Goal: Check status: Check status

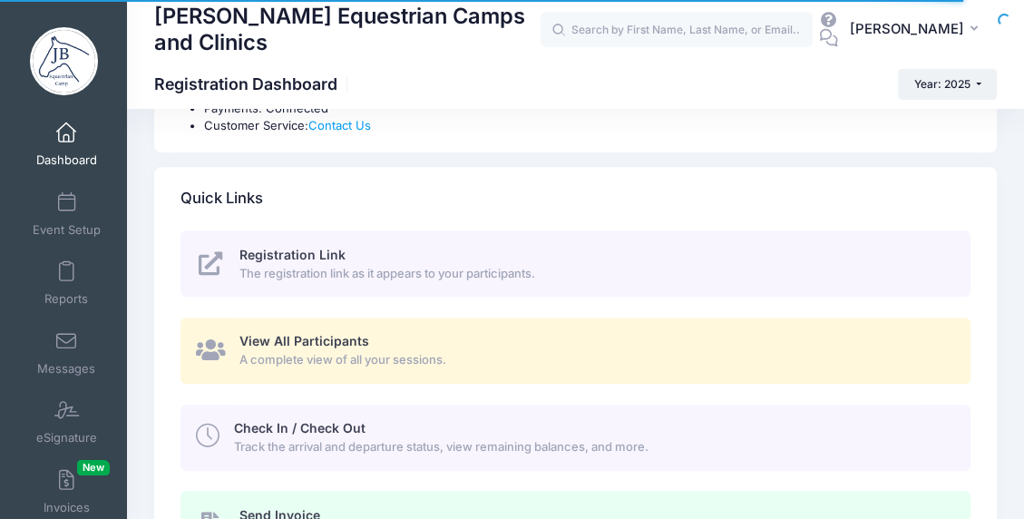
scroll to position [816, 0]
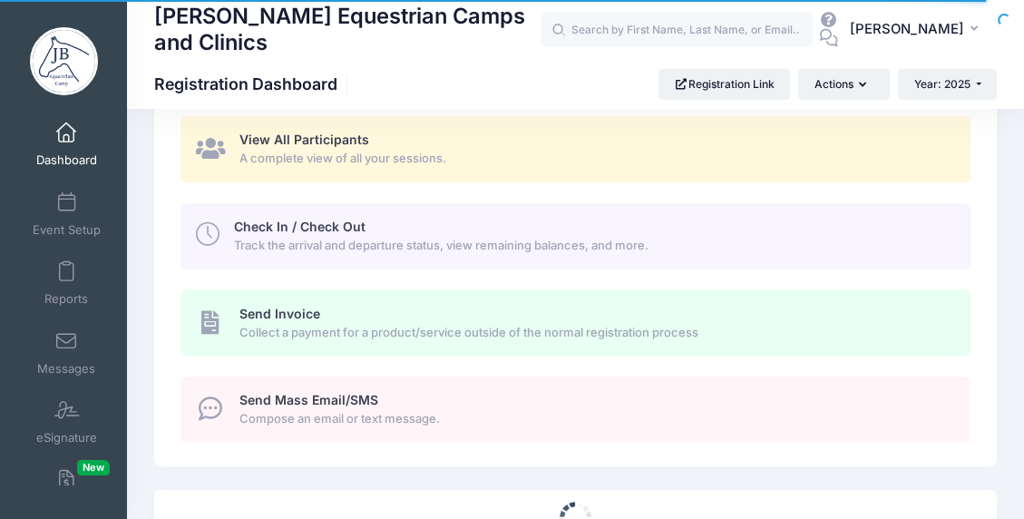
select select
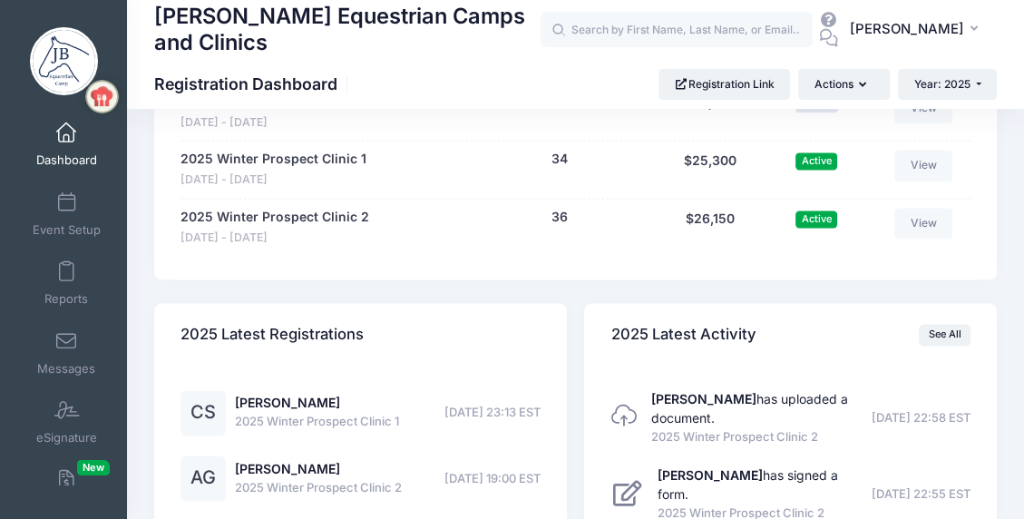
scroll to position [1814, 0]
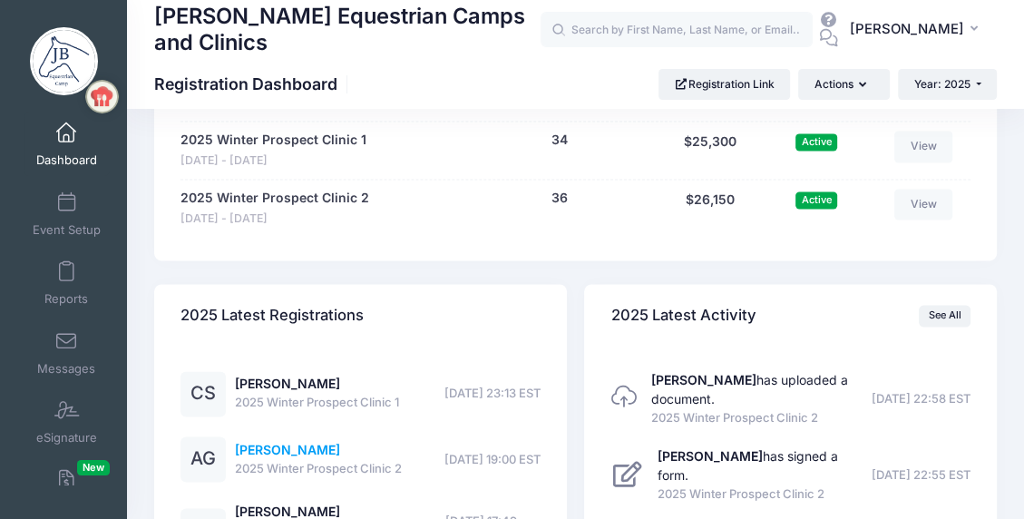
click at [312, 450] on link "Ava Gronczewski" at bounding box center [287, 449] width 105 height 15
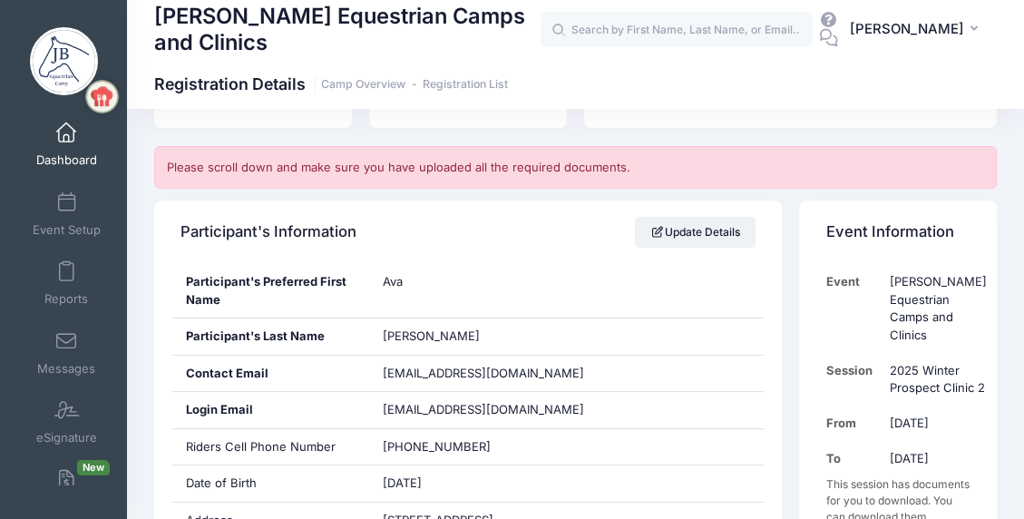
scroll to position [272, 0]
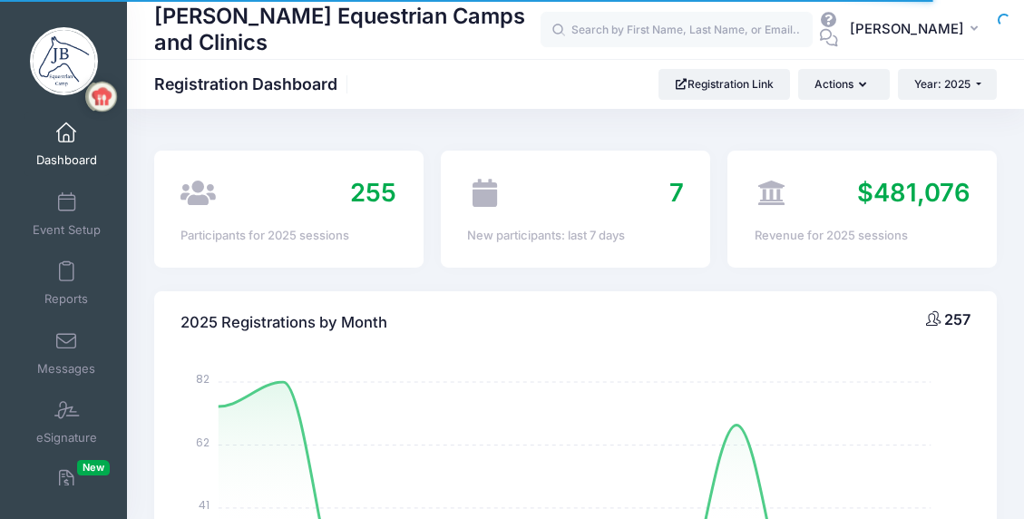
select select
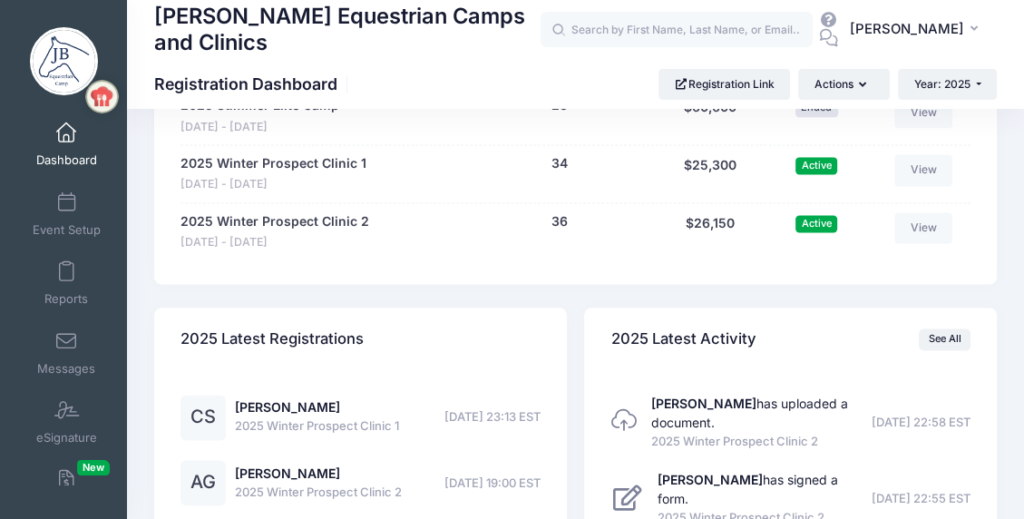
scroll to position [1780, 0]
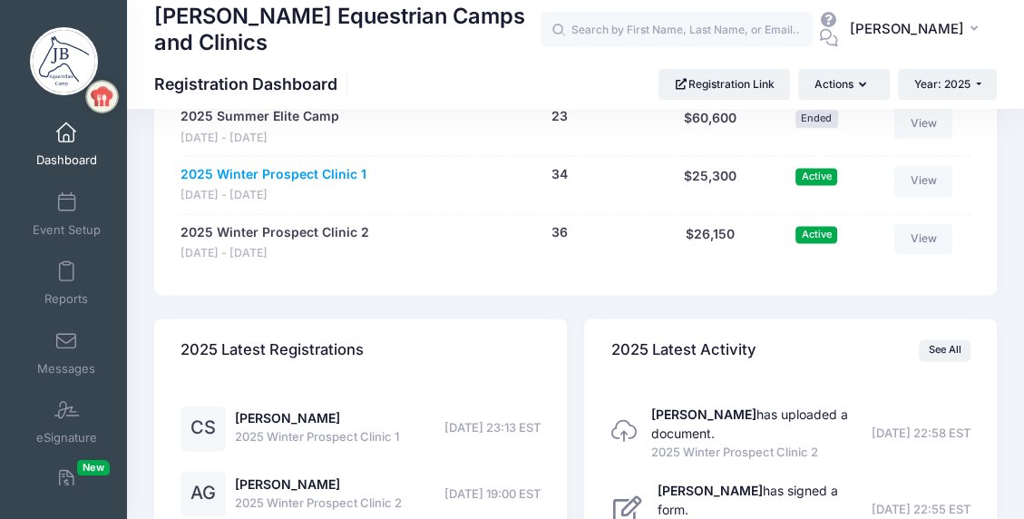
click at [259, 168] on link "2025 Winter Prospect Clinic 1" at bounding box center [274, 174] width 186 height 19
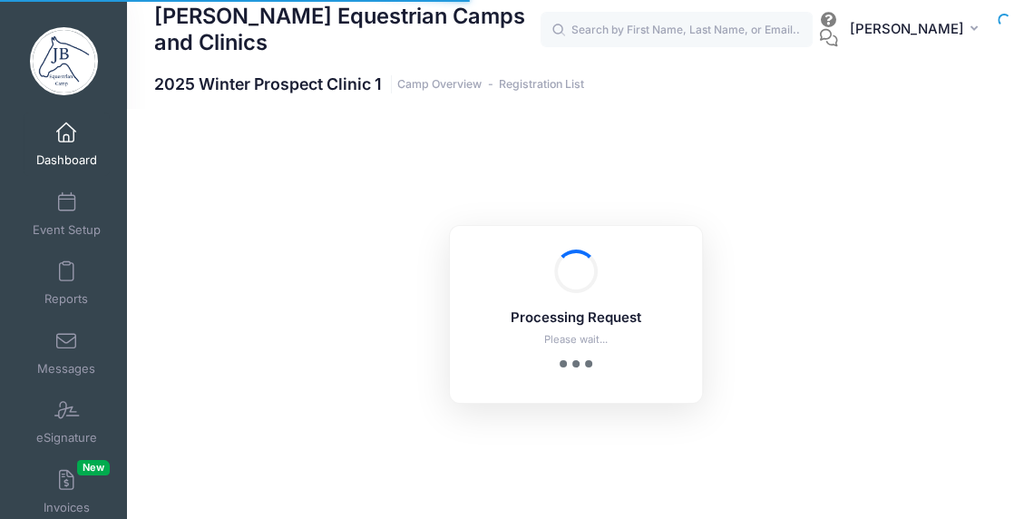
select select "10"
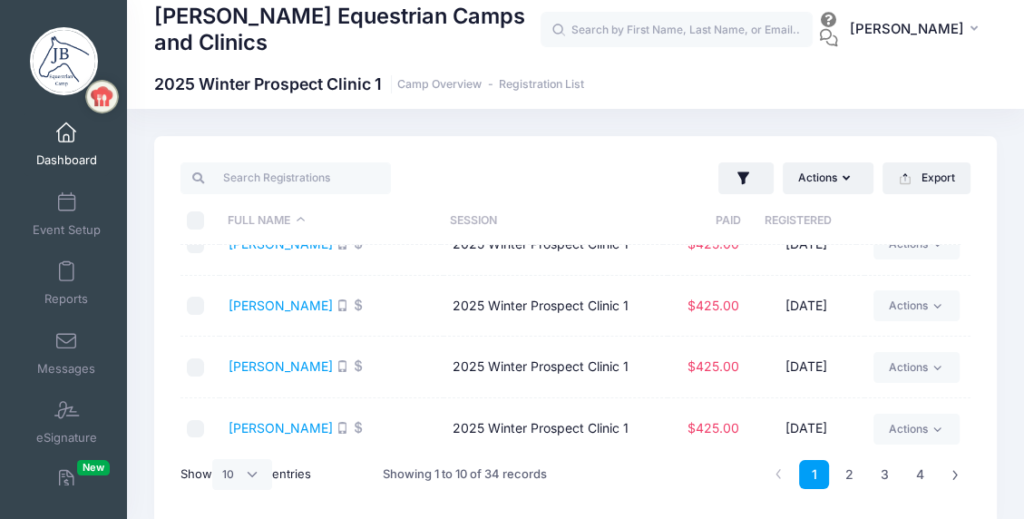
scroll to position [410, 0]
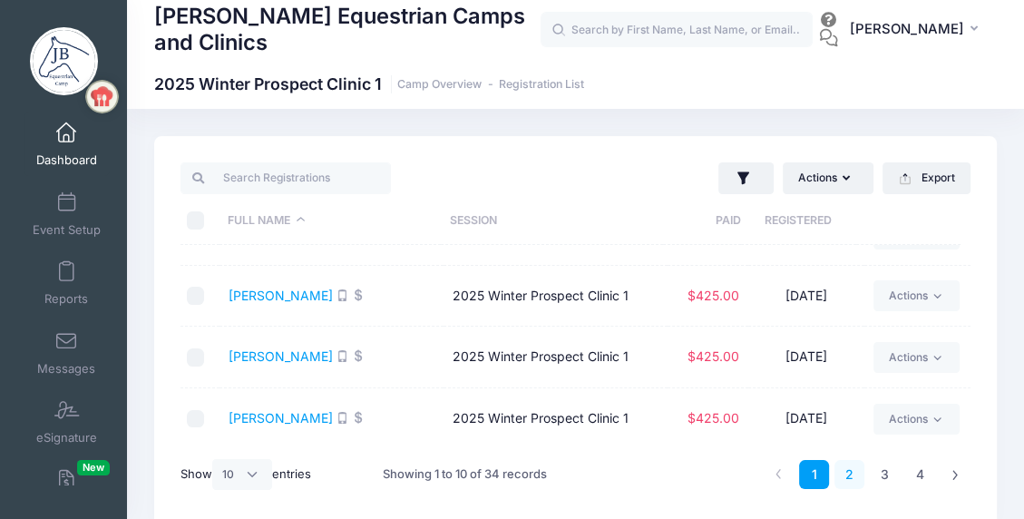
click at [847, 472] on link "2" at bounding box center [850, 475] width 30 height 30
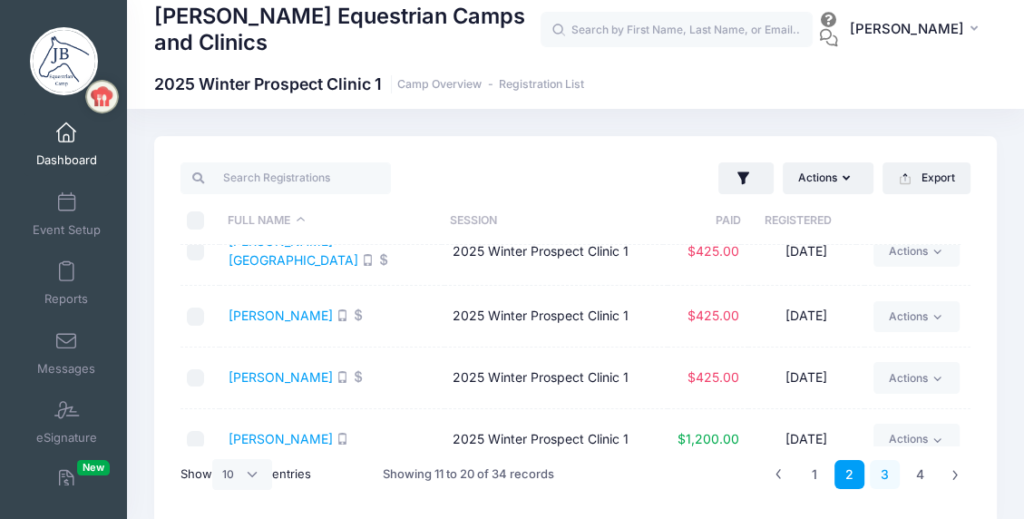
click at [882, 474] on link "3" at bounding box center [885, 475] width 30 height 30
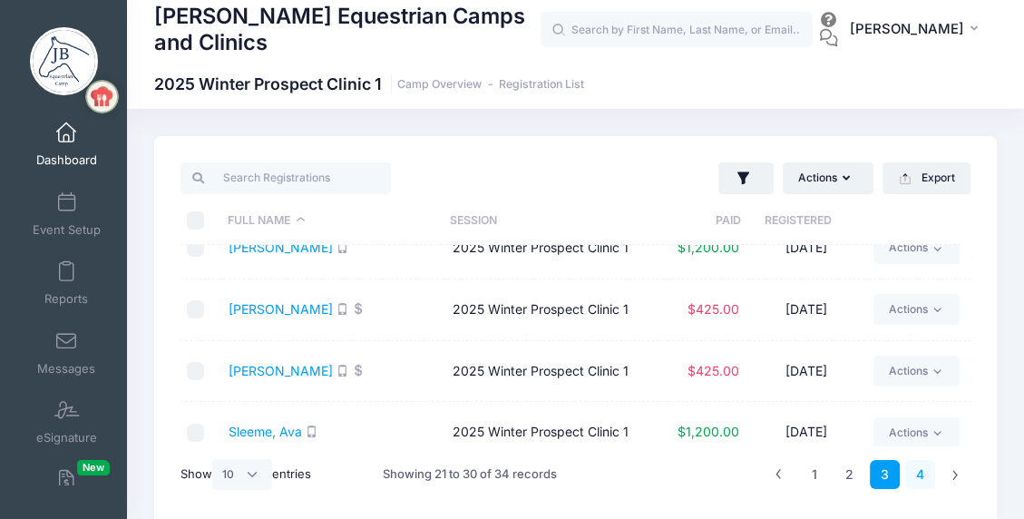
click at [918, 472] on link "4" at bounding box center [920, 475] width 30 height 30
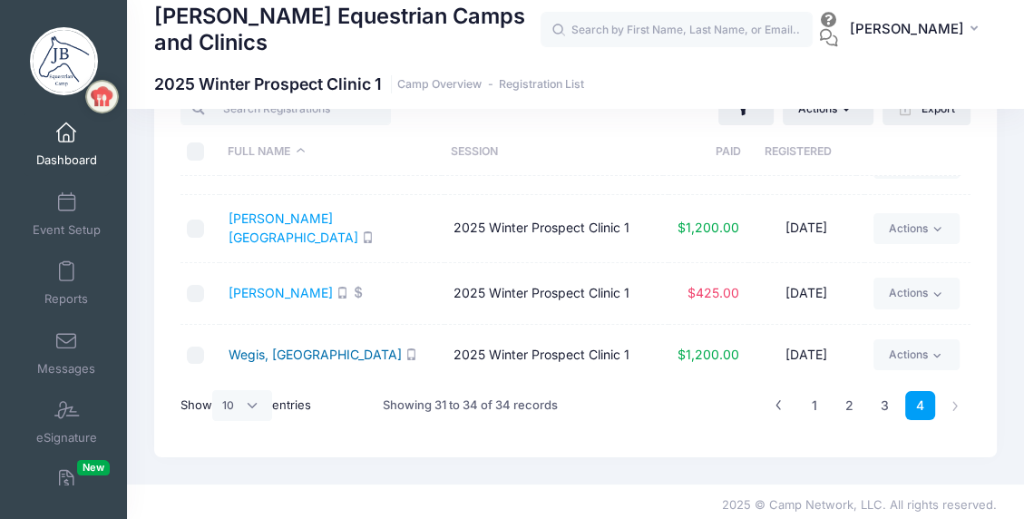
scroll to position [76, 0]
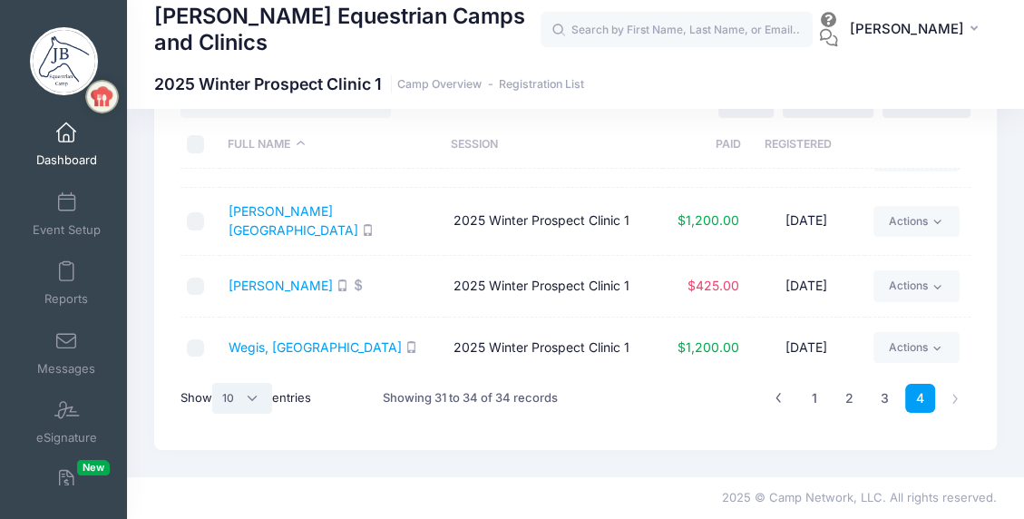
click at [254, 395] on select "All 10 25 50" at bounding box center [242, 398] width 60 height 31
click at [650, 390] on div "1 2 3 4" at bounding box center [811, 398] width 337 height 57
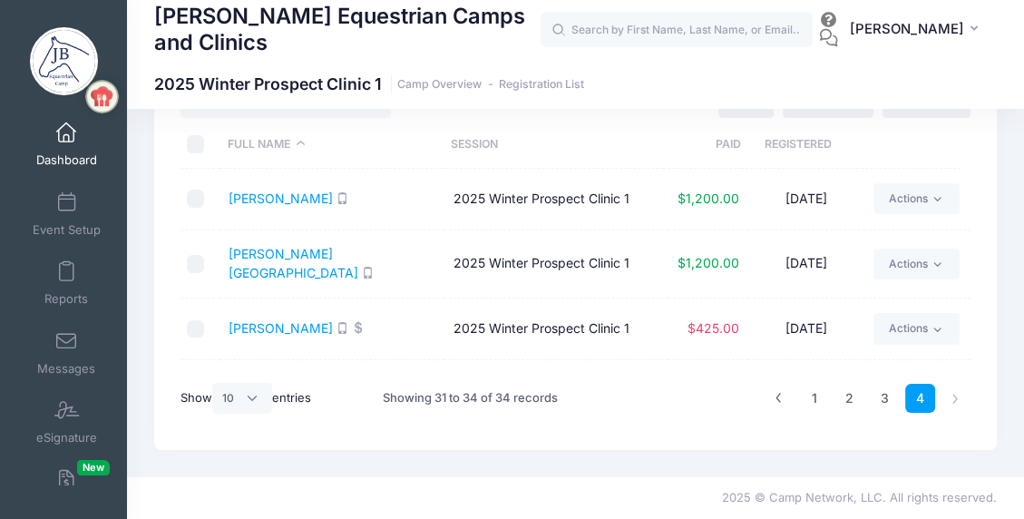
scroll to position [0, 0]
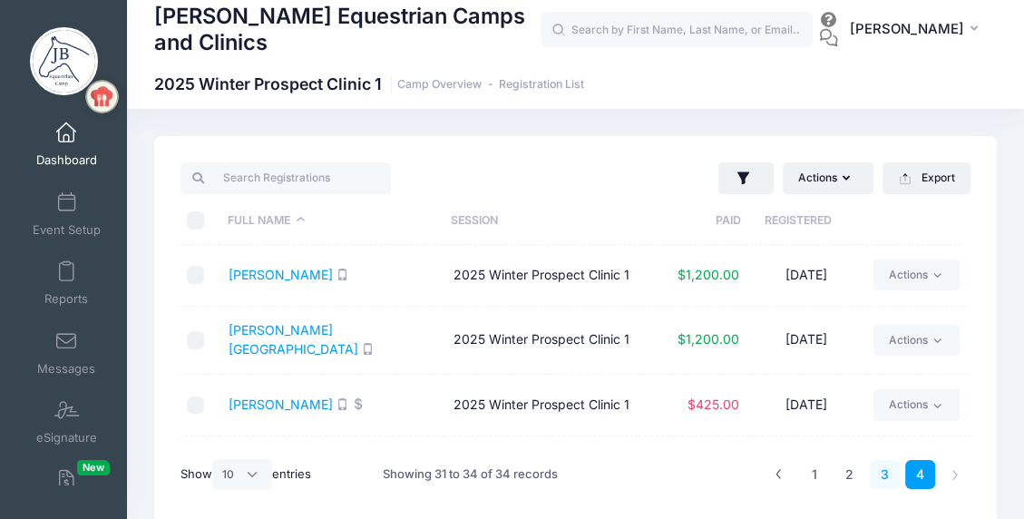
click at [882, 476] on link "3" at bounding box center [885, 475] width 30 height 30
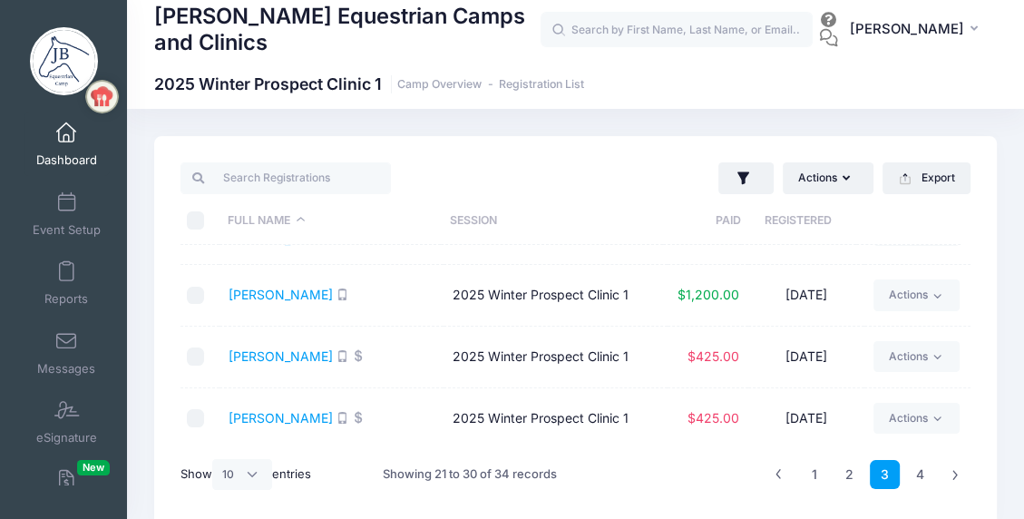
scroll to position [410, 0]
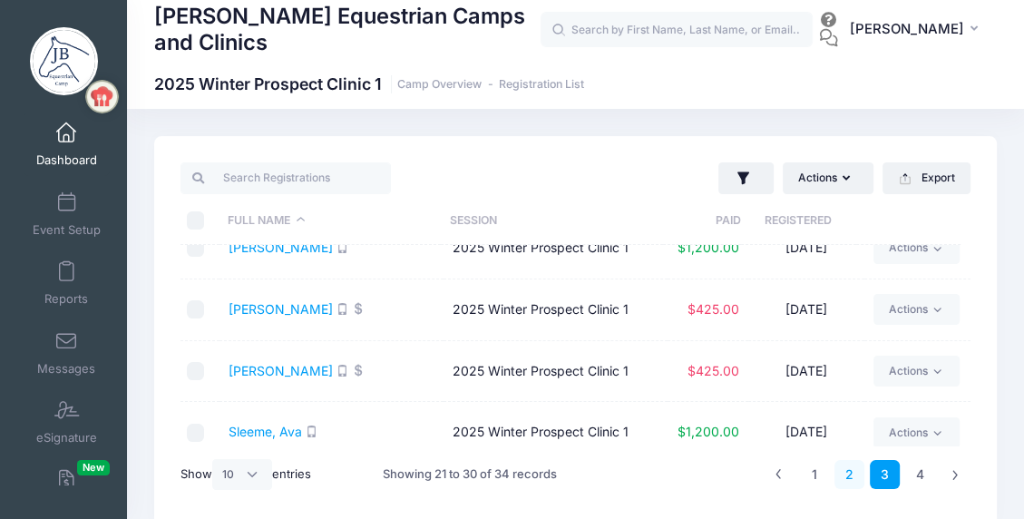
click at [852, 475] on link "2" at bounding box center [850, 475] width 30 height 30
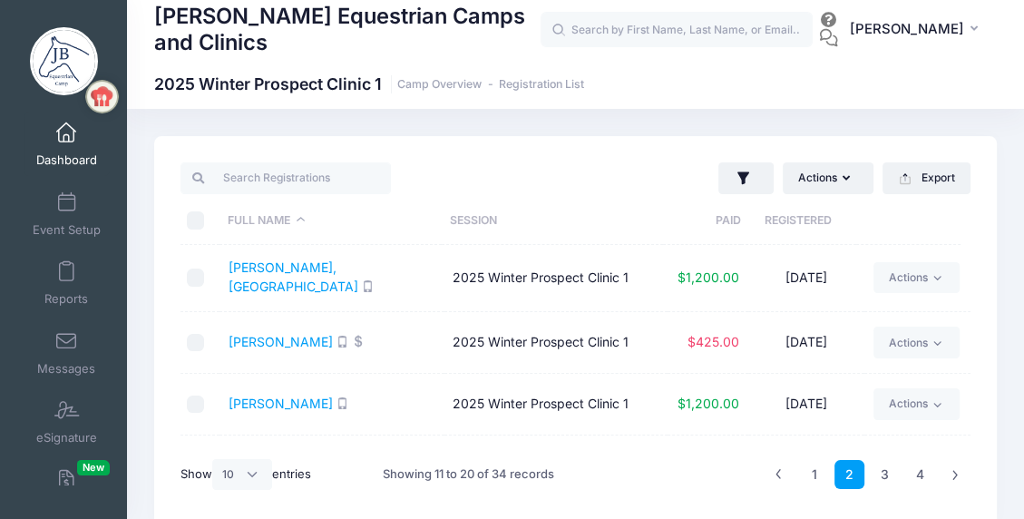
scroll to position [0, 0]
click at [814, 470] on link "1" at bounding box center [814, 475] width 30 height 30
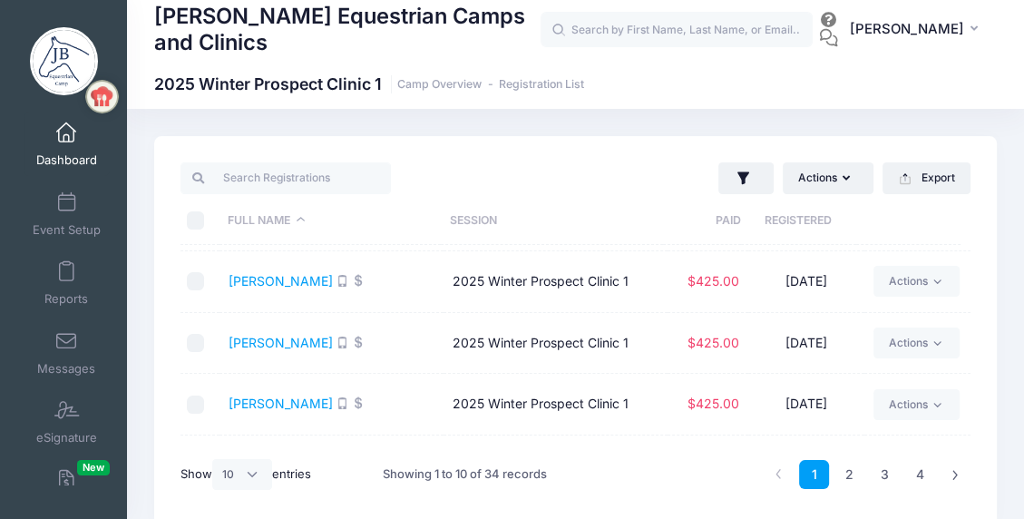
scroll to position [410, 0]
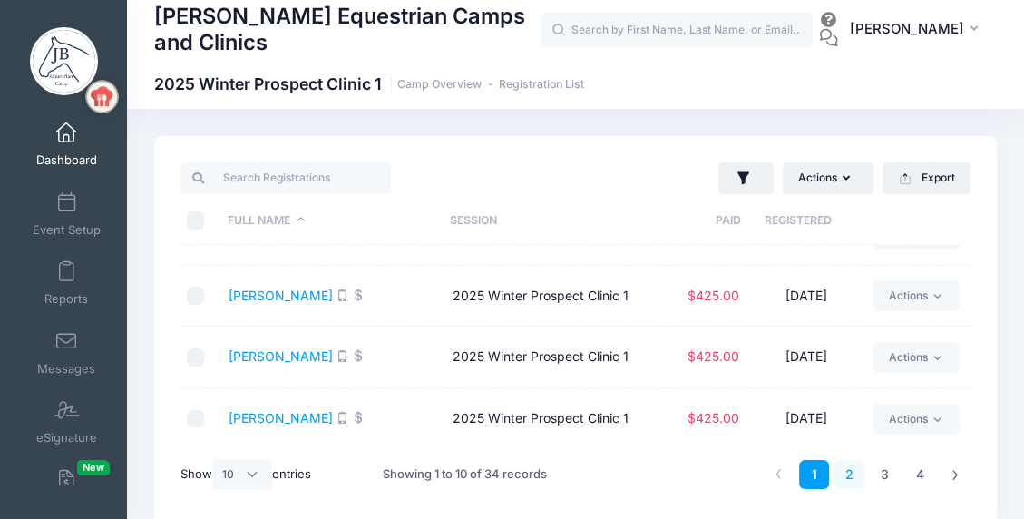
click at [848, 472] on link "2" at bounding box center [850, 475] width 30 height 30
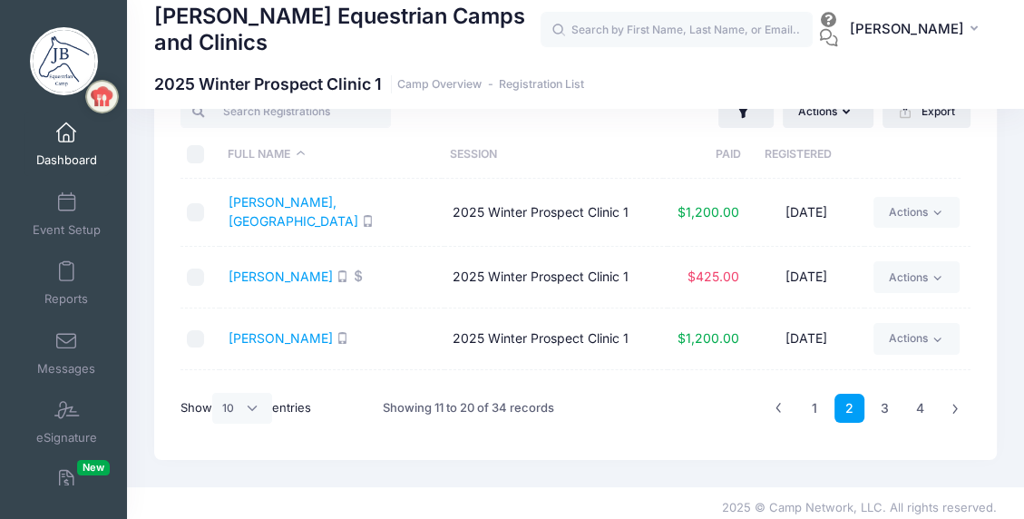
scroll to position [76, 0]
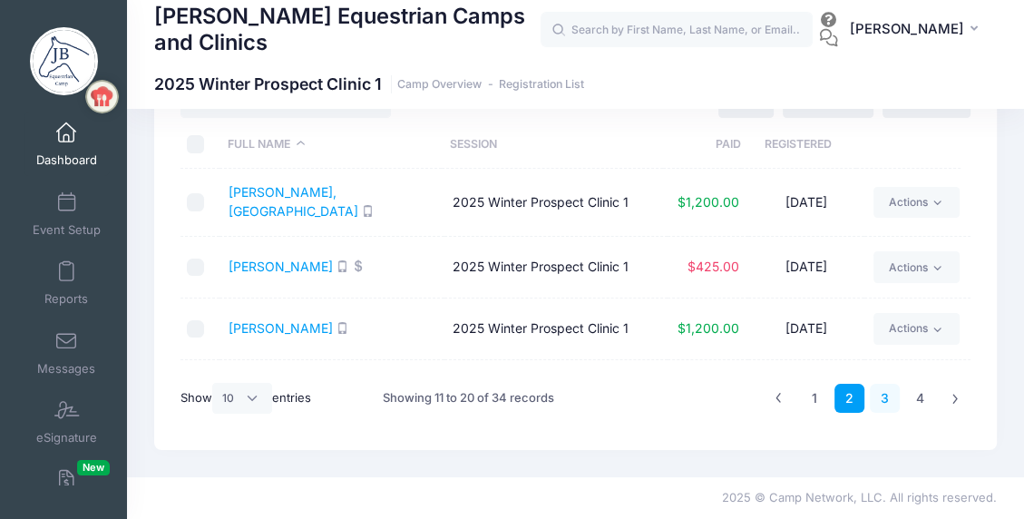
click at [880, 398] on link "3" at bounding box center [885, 399] width 30 height 30
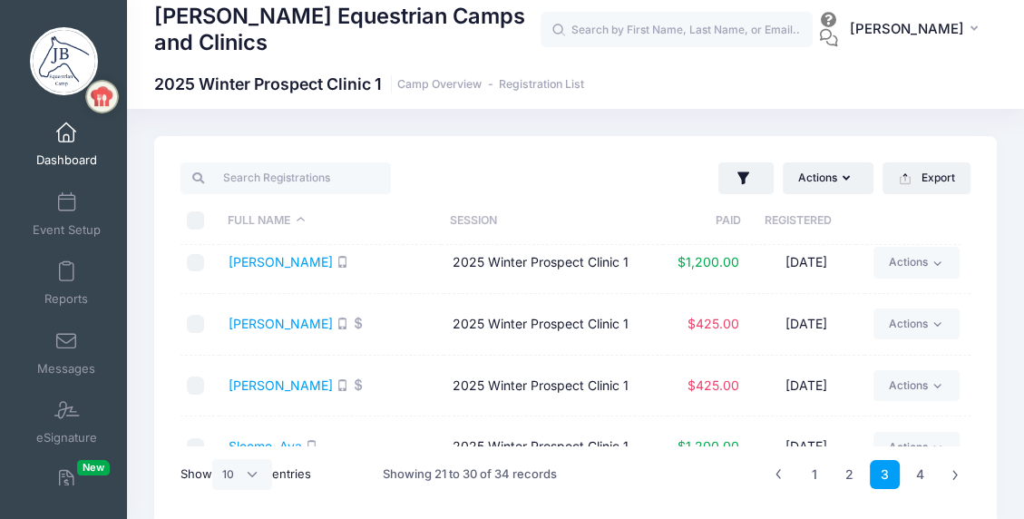
scroll to position [410, 0]
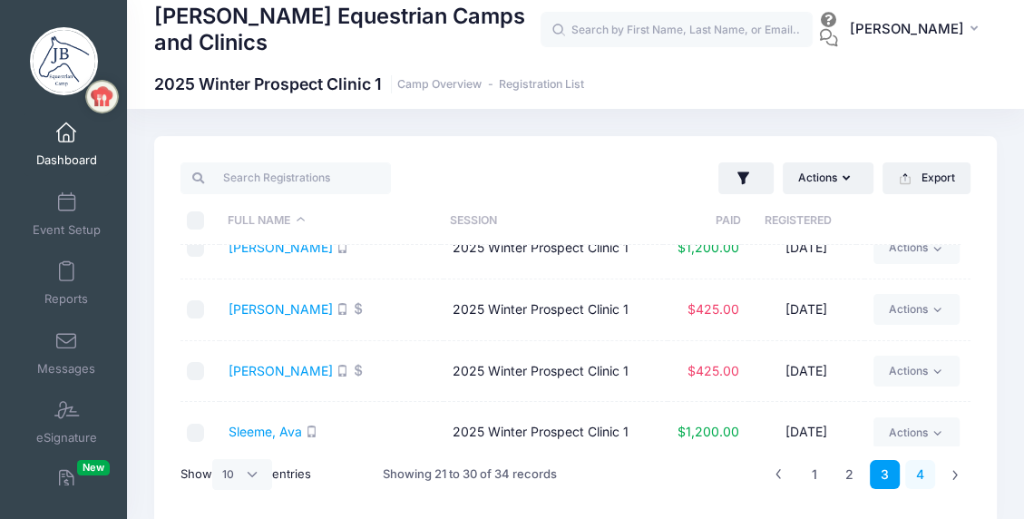
click at [923, 473] on link "4" at bounding box center [920, 475] width 30 height 30
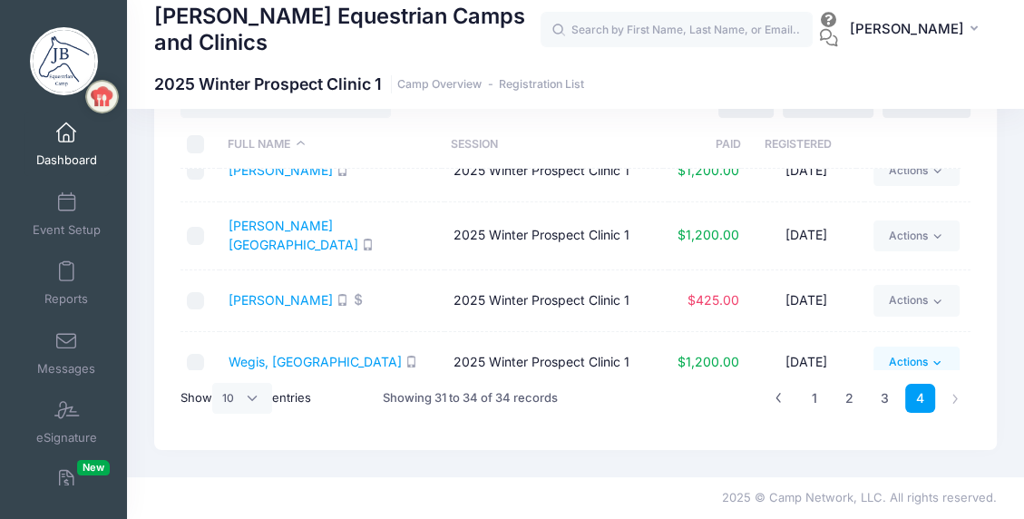
scroll to position [43, 0]
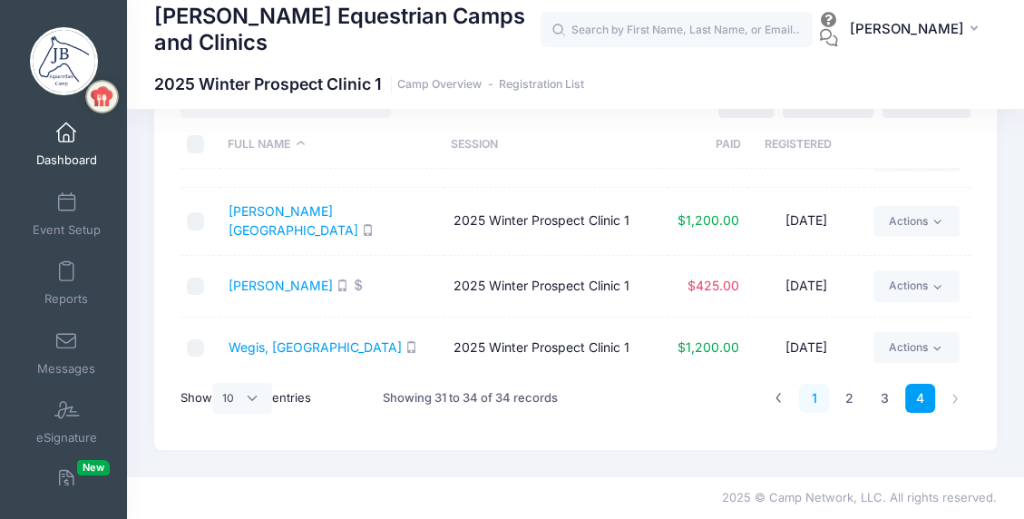
click at [814, 394] on link "1" at bounding box center [814, 399] width 30 height 30
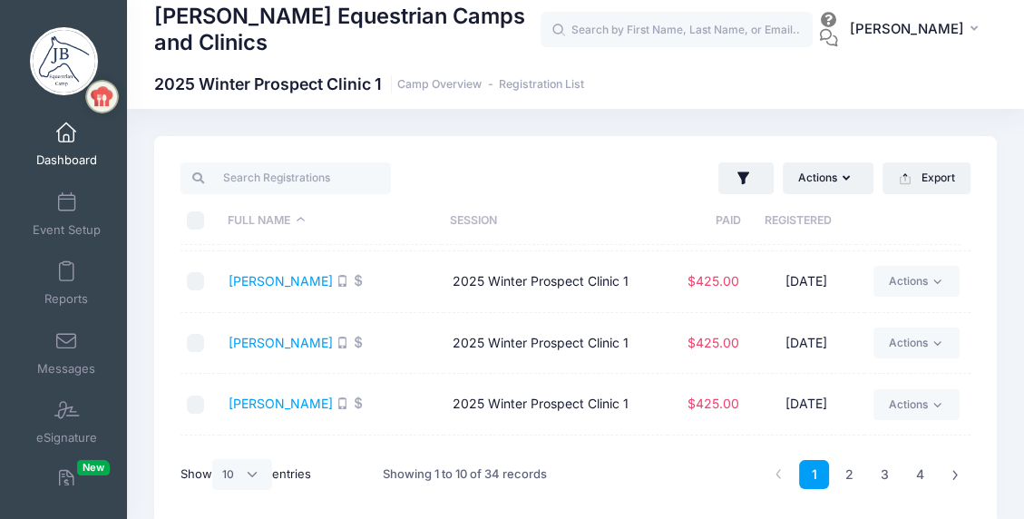
scroll to position [410, 0]
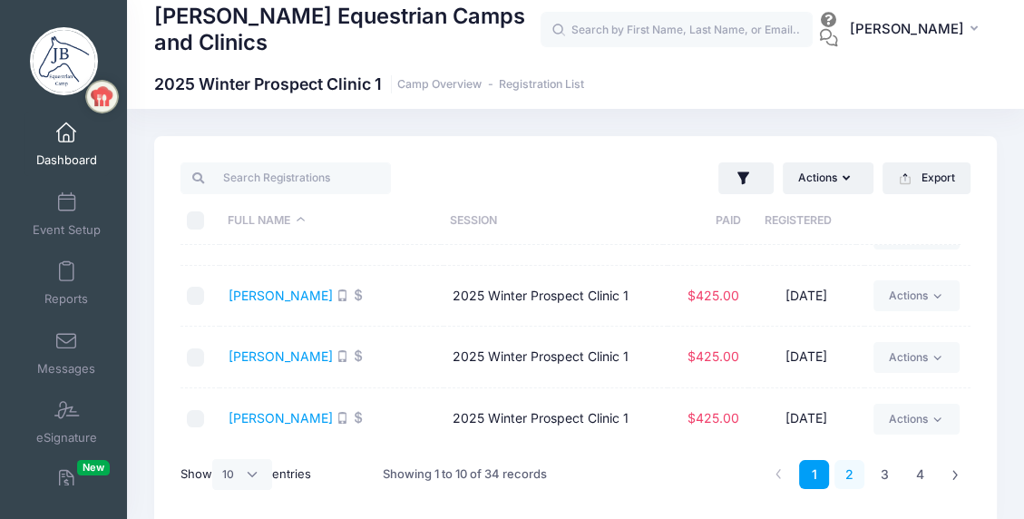
click at [853, 475] on link "2" at bounding box center [850, 475] width 30 height 30
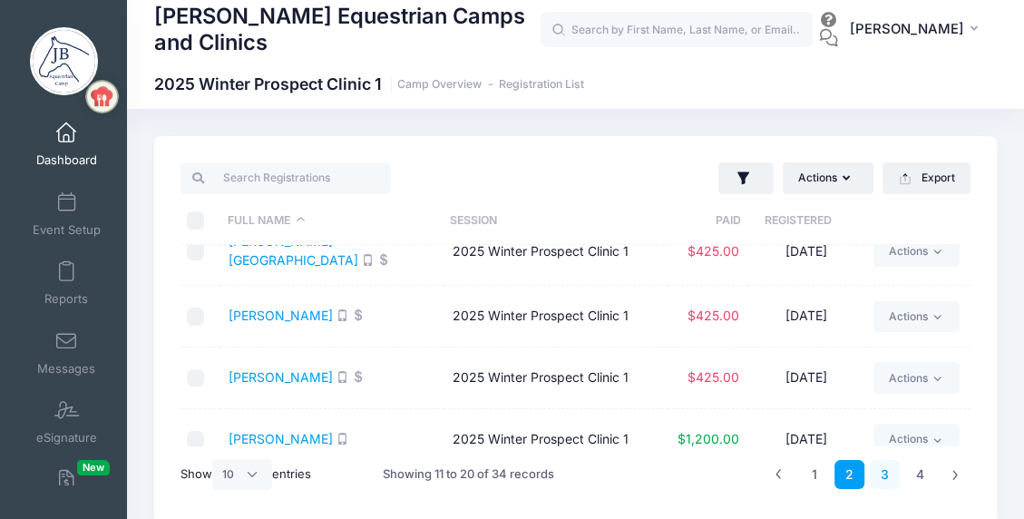
click at [884, 474] on link "3" at bounding box center [885, 475] width 30 height 30
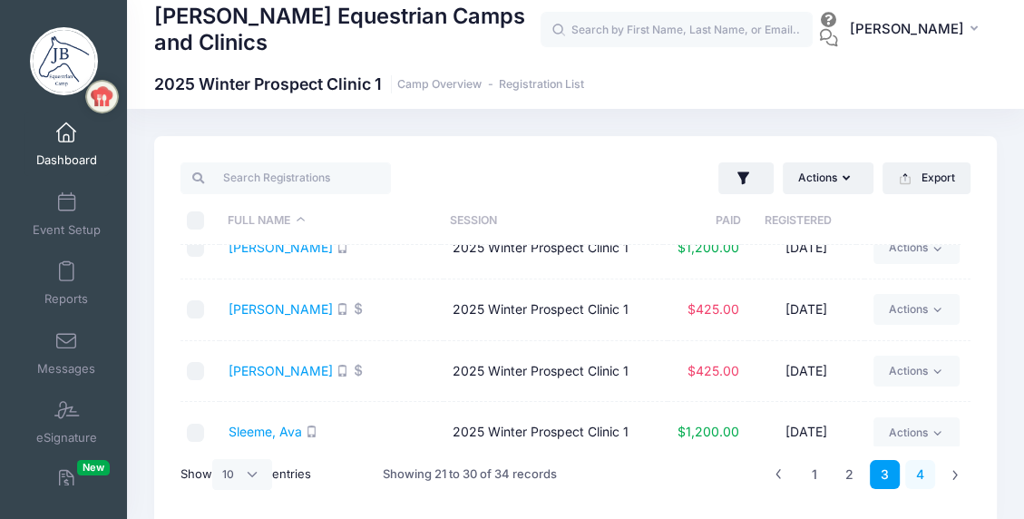
click at [918, 468] on link "4" at bounding box center [920, 475] width 30 height 30
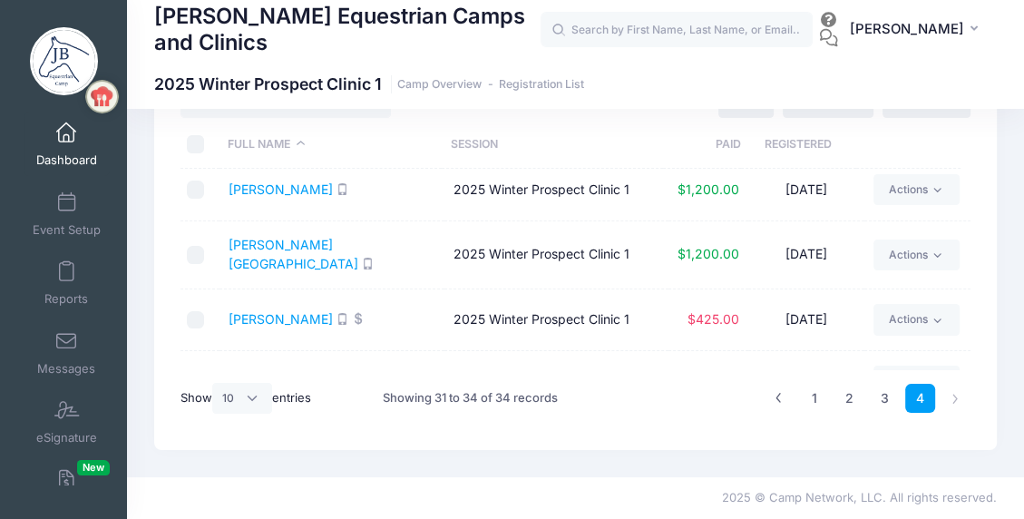
scroll to position [0, 0]
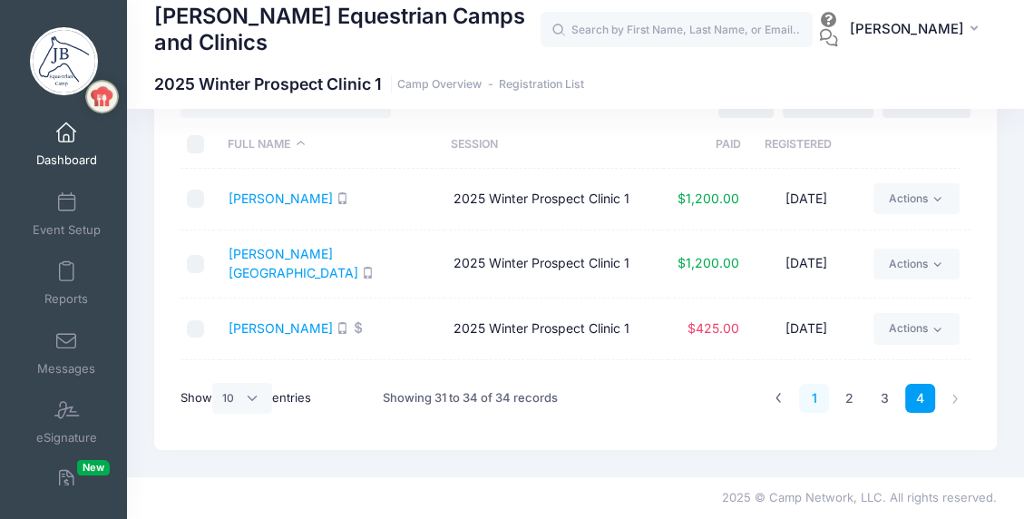
click at [813, 394] on link "1" at bounding box center [814, 399] width 30 height 30
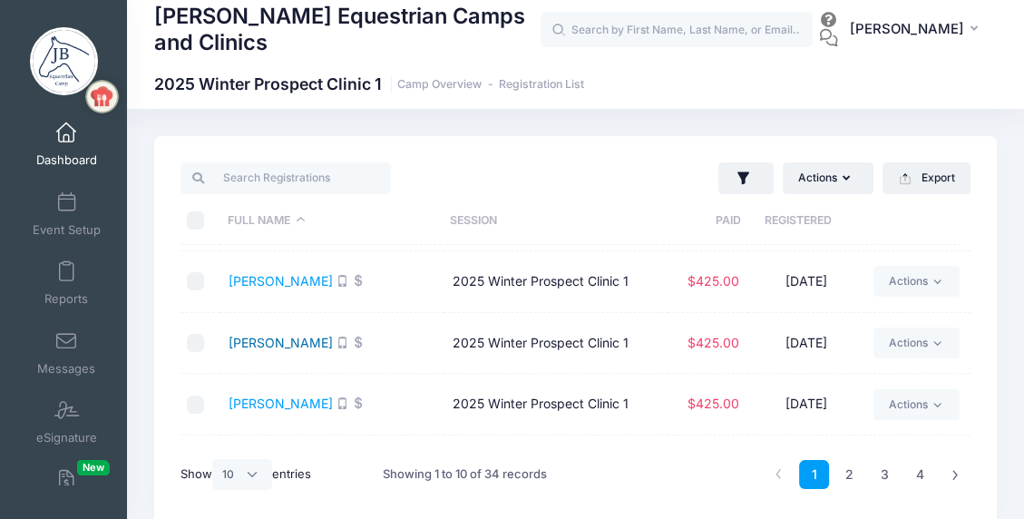
scroll to position [410, 0]
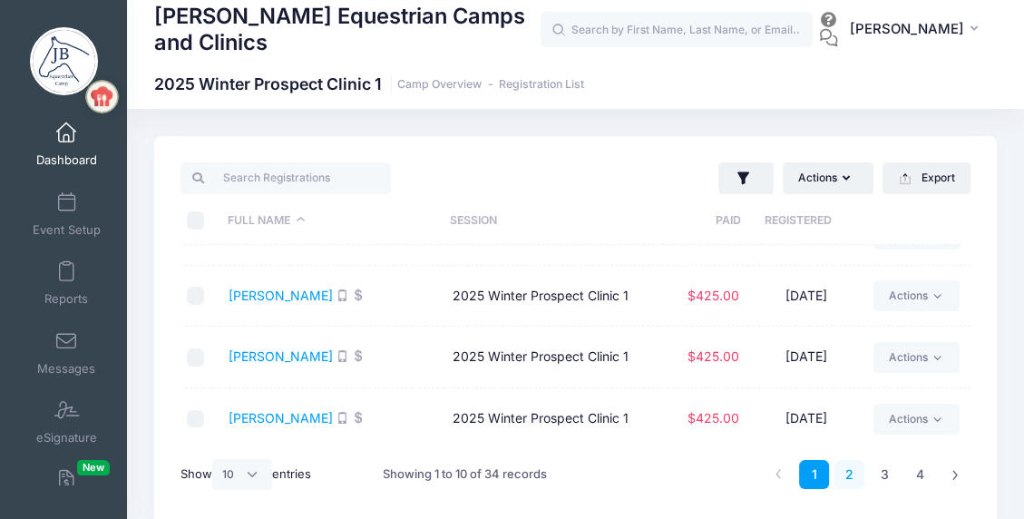
click at [853, 474] on link "2" at bounding box center [850, 475] width 30 height 30
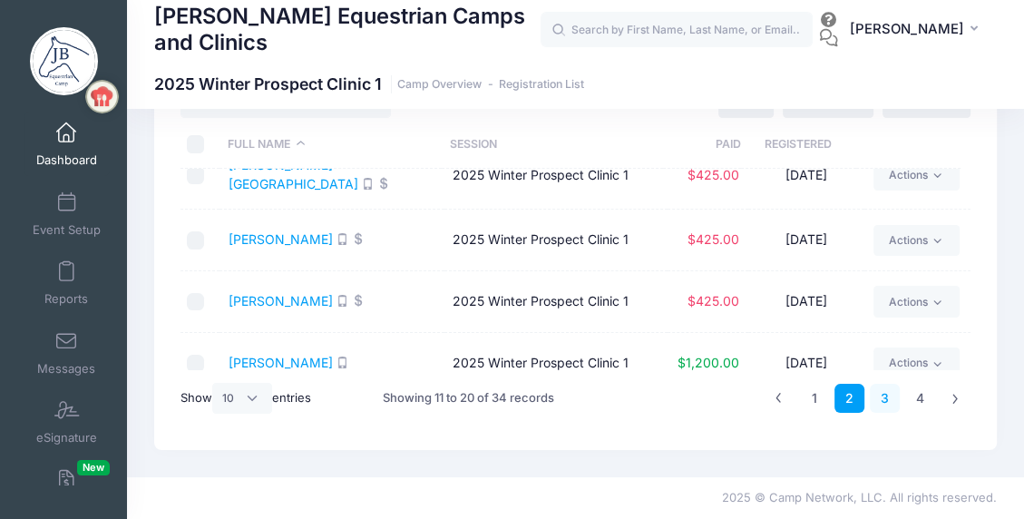
click at [889, 395] on link "3" at bounding box center [885, 399] width 30 height 30
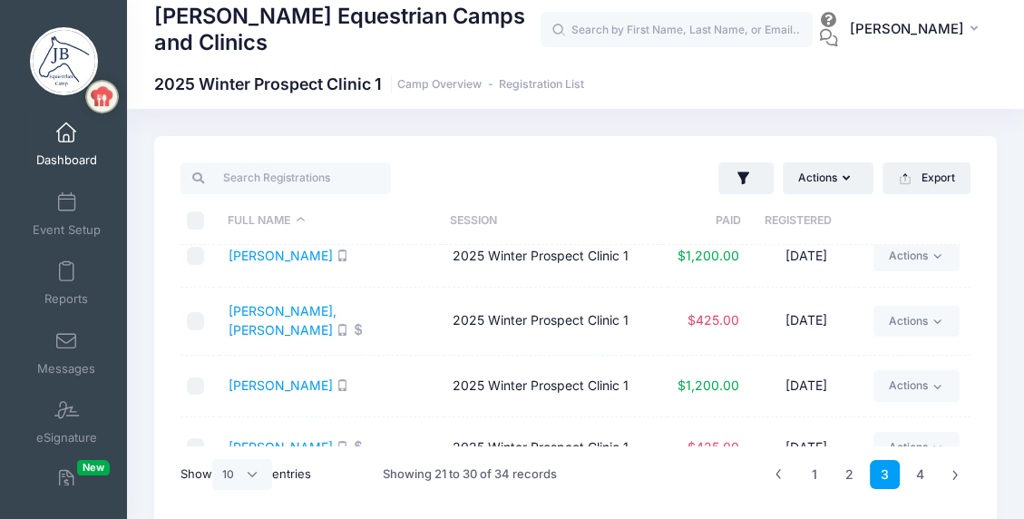
scroll to position [363, 0]
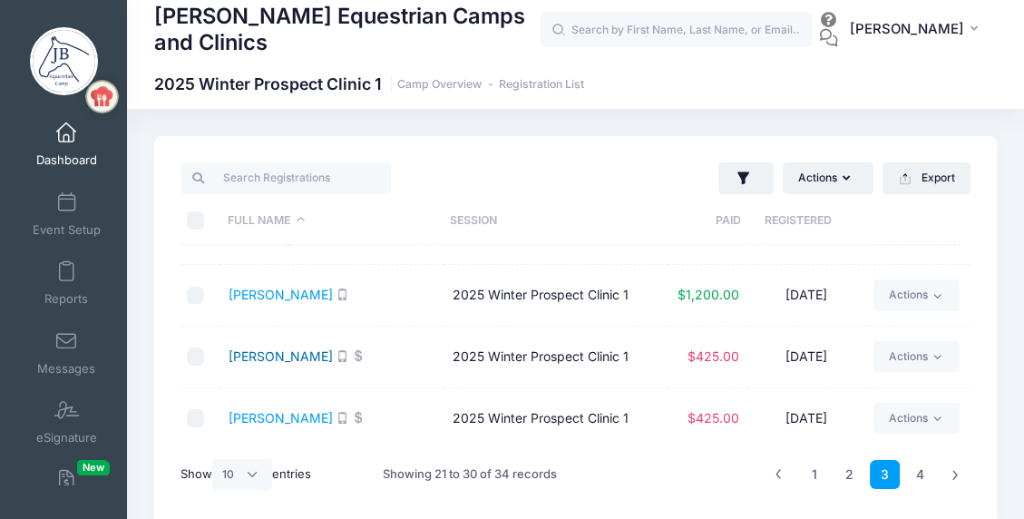
click at [308, 348] on link "[PERSON_NAME]" at bounding box center [281, 355] width 104 height 15
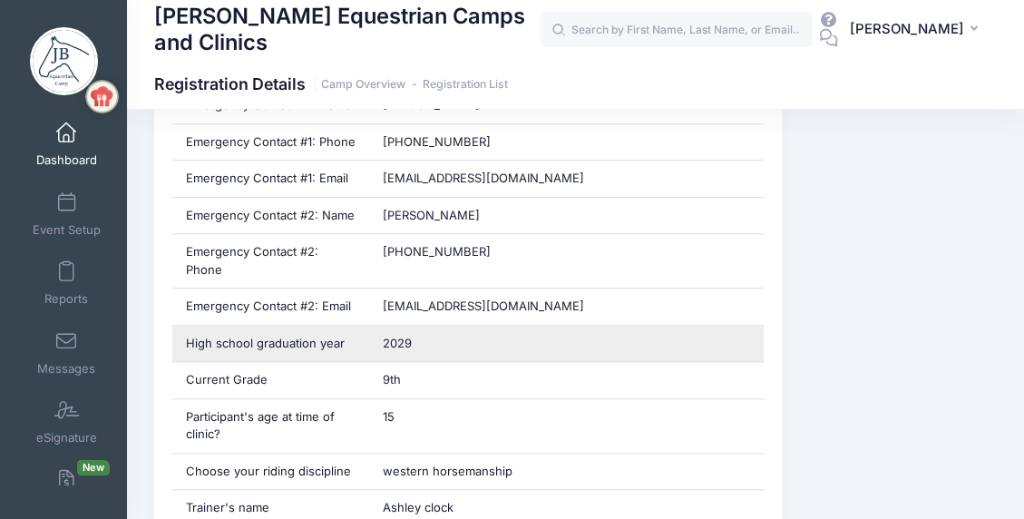
scroll to position [998, 0]
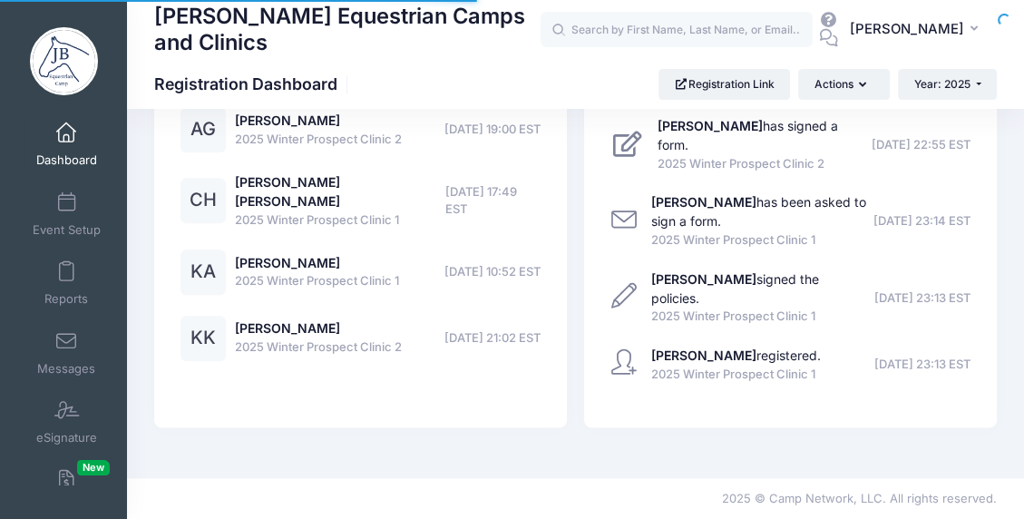
select select
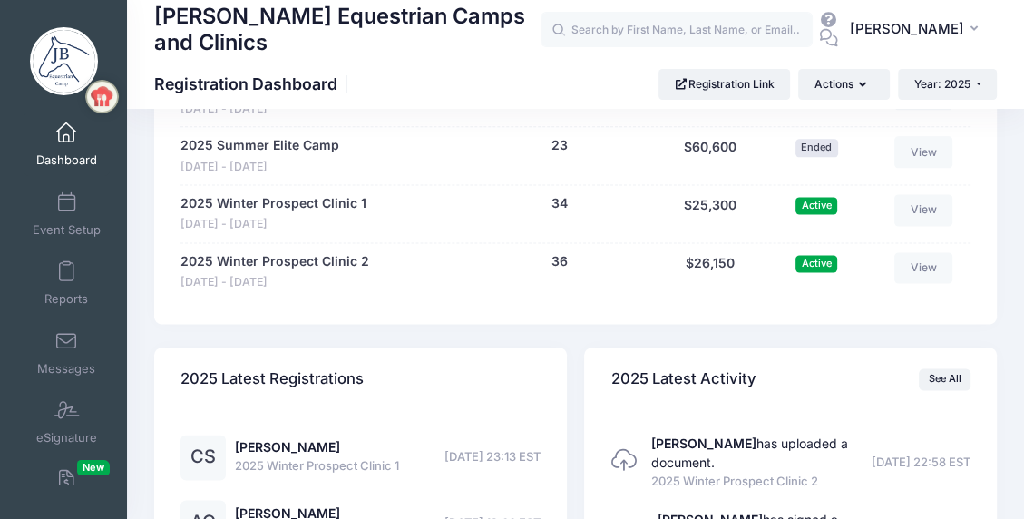
scroll to position [1689, 0]
